Goal: Information Seeking & Learning: Understand process/instructions

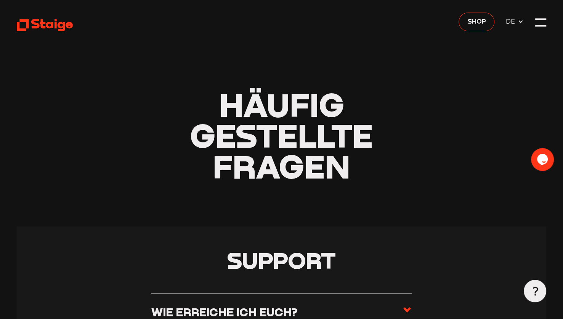
drag, startPoint x: 557, startPoint y: 65, endPoint x: 556, endPoint y: 52, distance: 13.0
drag, startPoint x: 557, startPoint y: 37, endPoint x: 557, endPoint y: 83, distance: 46.5
drag, startPoint x: 557, startPoint y: 83, endPoint x: 557, endPoint y: 30, distance: 52.6
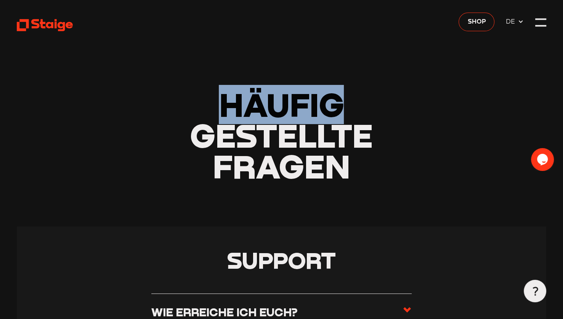
drag, startPoint x: 557, startPoint y: 30, endPoint x: 549, endPoint y: -34, distance: 64.5
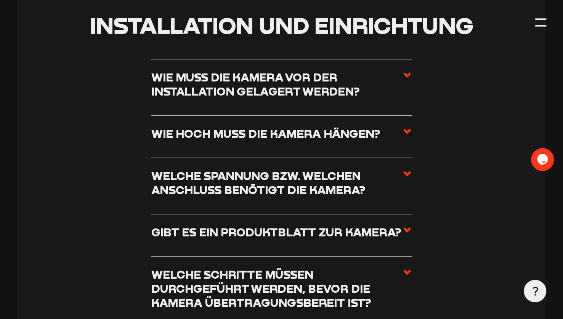
scroll to position [459, 0]
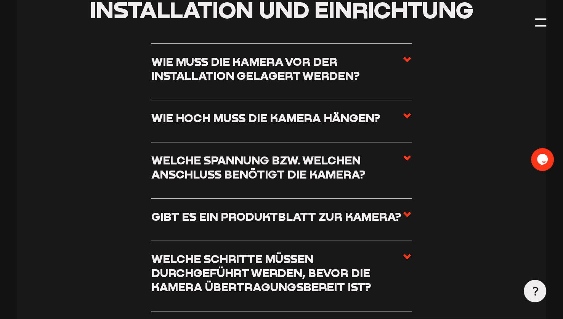
drag, startPoint x: 561, startPoint y: 36, endPoint x: 560, endPoint y: 47, distance: 11.5
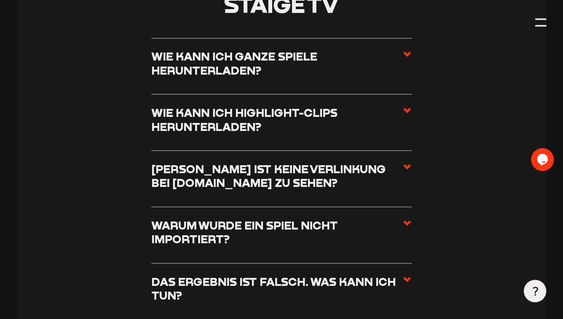
scroll to position [3261, 0]
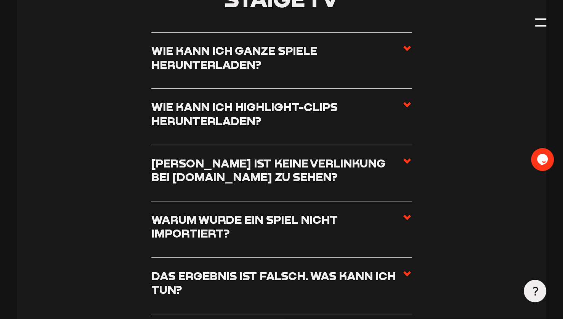
click at [375, 115] on h3 "Wie kann ich Highlight-Clips herunterladen?" at bounding box center [276, 114] width 251 height 28
click at [0, 0] on input "Wie kann ich Highlight-Clips herunterladen?" at bounding box center [0, 0] width 0 height 0
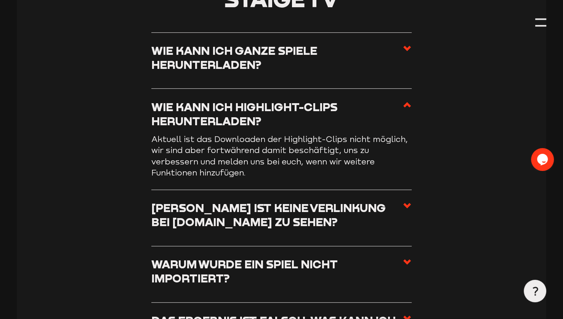
click at [386, 77] on label "Wie kann ich ganze Spiele herunterladen?" at bounding box center [281, 61] width 260 height 34
click at [0, 0] on input "Wie kann ich ganze Spiele herunterladen?" at bounding box center [0, 0] width 0 height 0
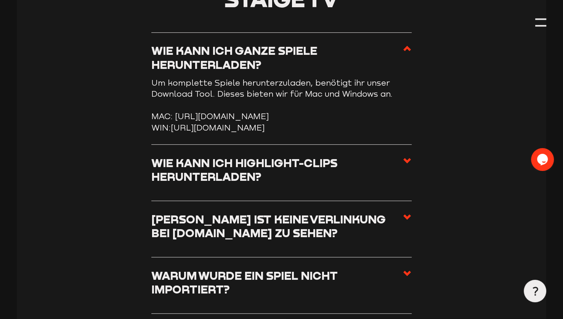
click at [182, 133] on link "[URL][DOMAIN_NAME]" at bounding box center [218, 128] width 94 height 10
